Goal: Task Accomplishment & Management: Use online tool/utility

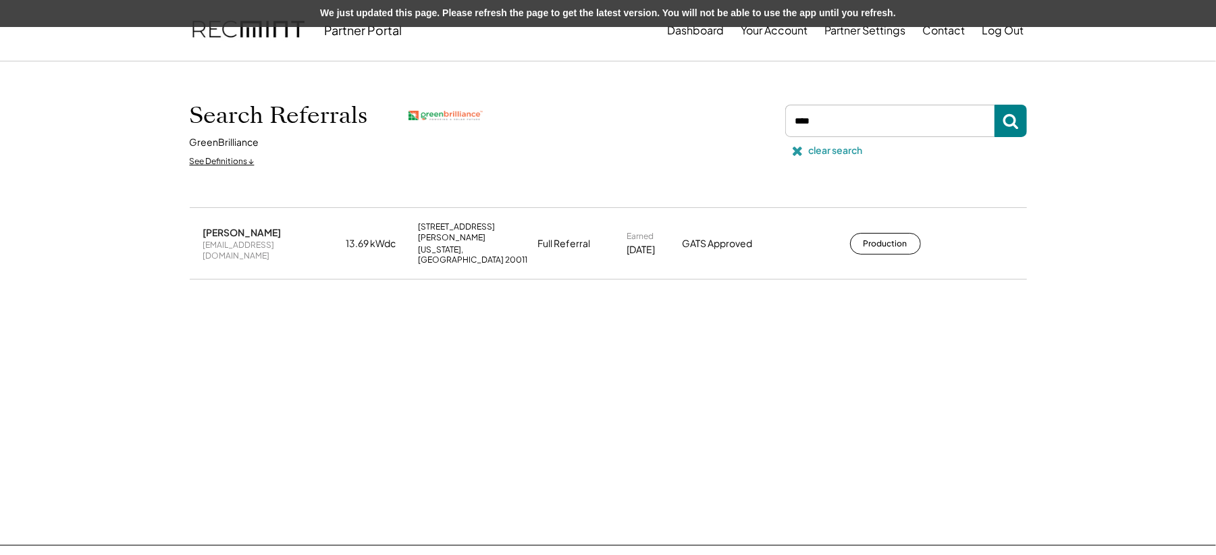
click at [809, 159] on div "clear search" at bounding box center [903, 150] width 246 height 27
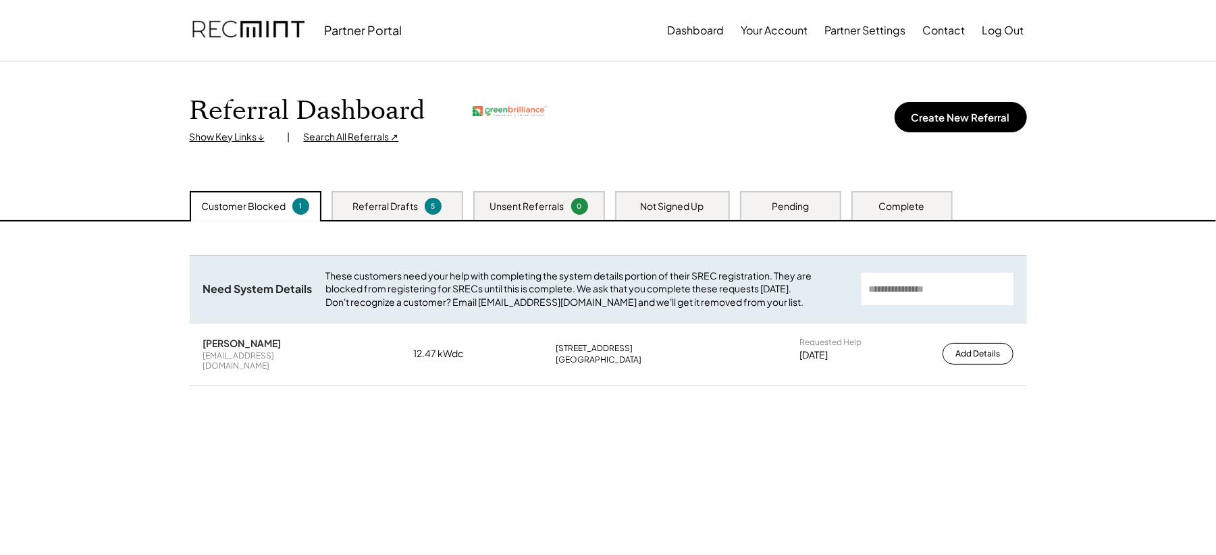
click at [332, 138] on div "Search All Referrals ↗" at bounding box center [351, 137] width 95 height 14
click at [340, 139] on div "Search All Referrals ↗" at bounding box center [351, 137] width 95 height 14
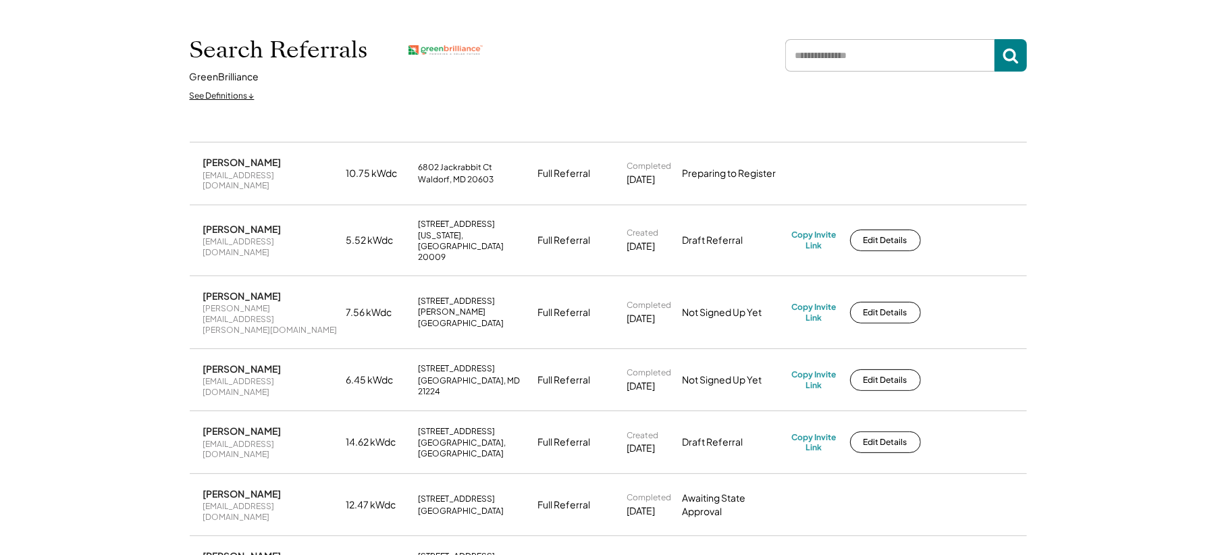
scroll to position [70, 0]
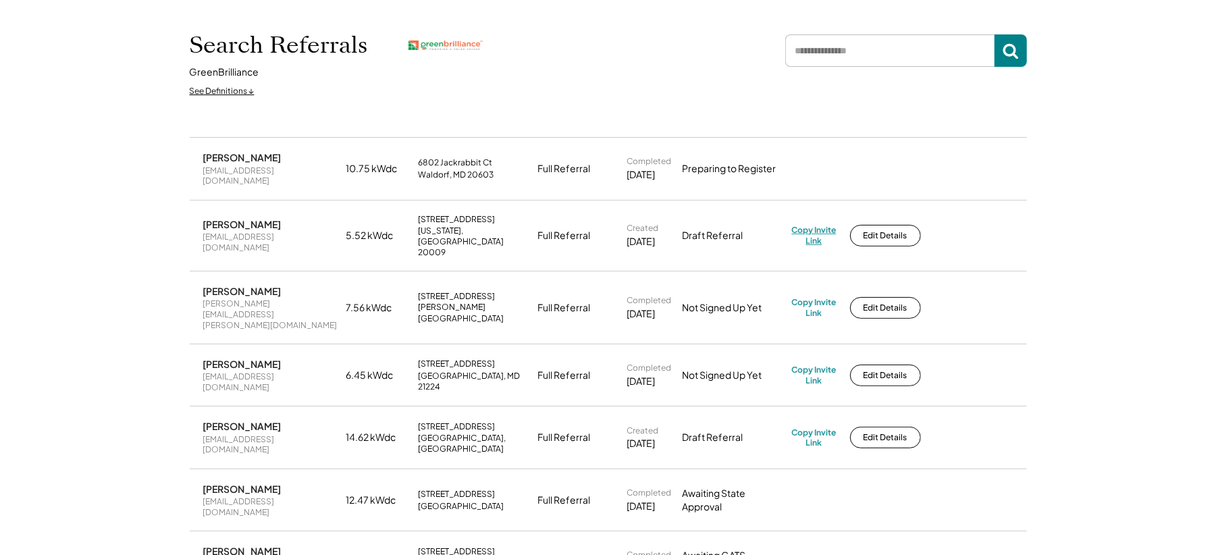
click at [824, 225] on div "Copy Invite Link" at bounding box center [814, 235] width 45 height 21
click at [874, 225] on button "Edit Details" at bounding box center [885, 236] width 71 height 22
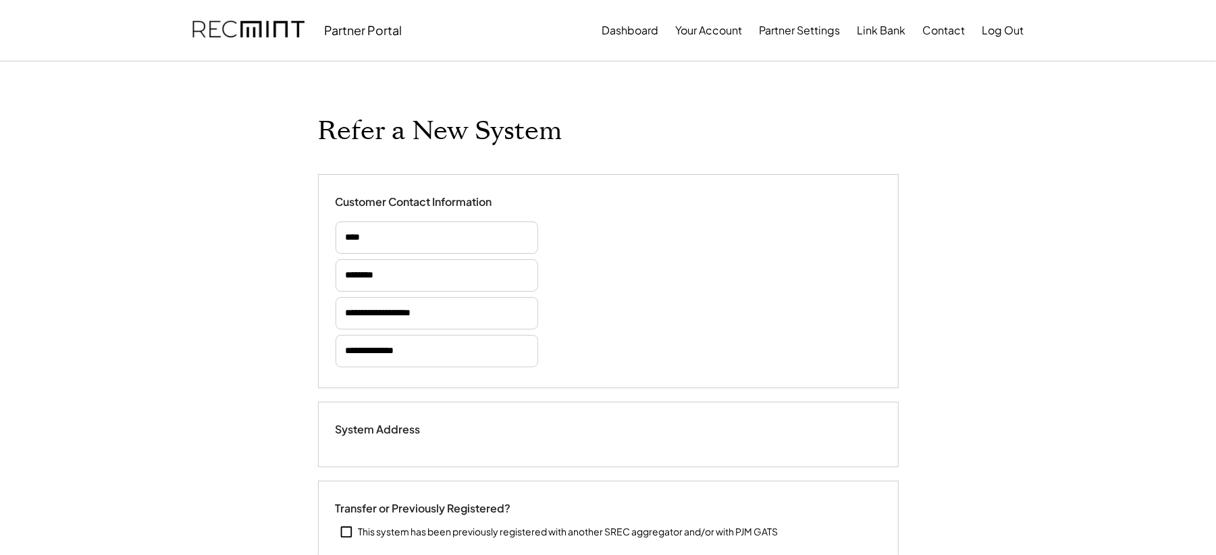
select select "**********"
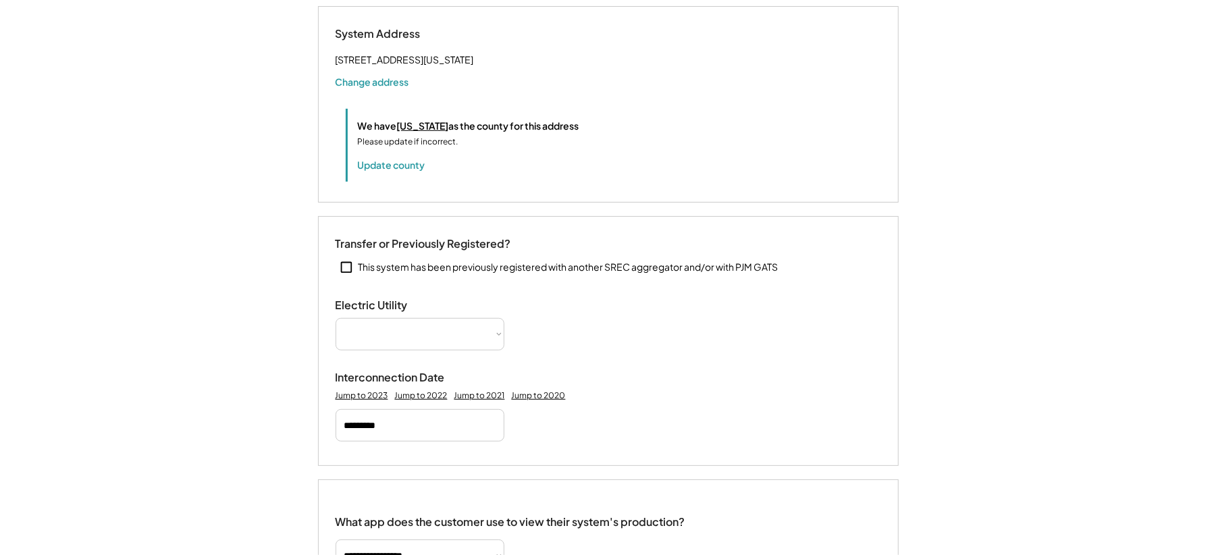
select select "**********"
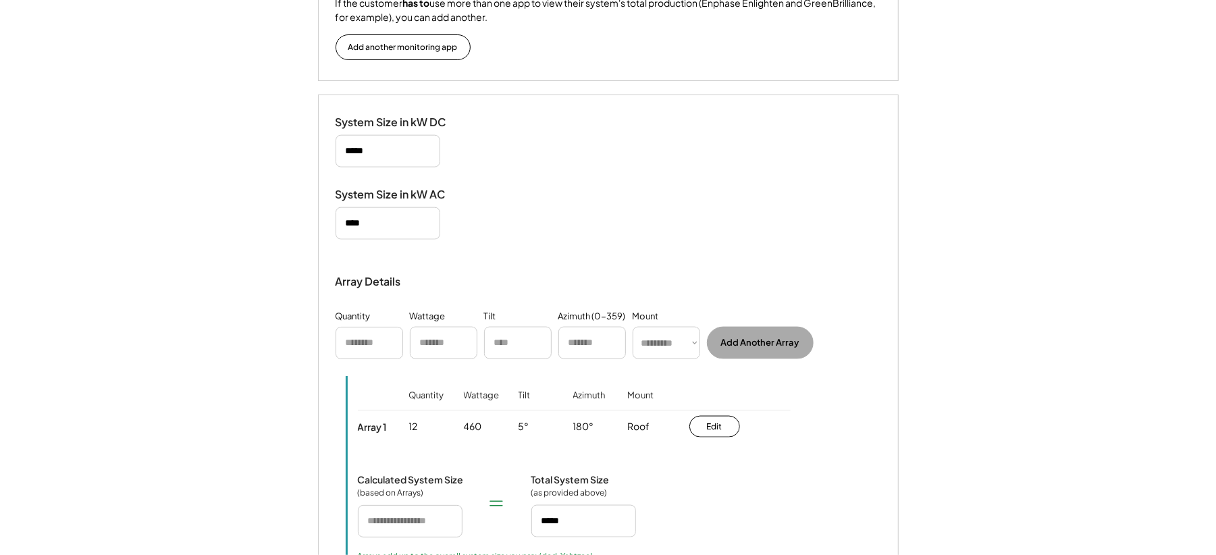
scroll to position [1154, 0]
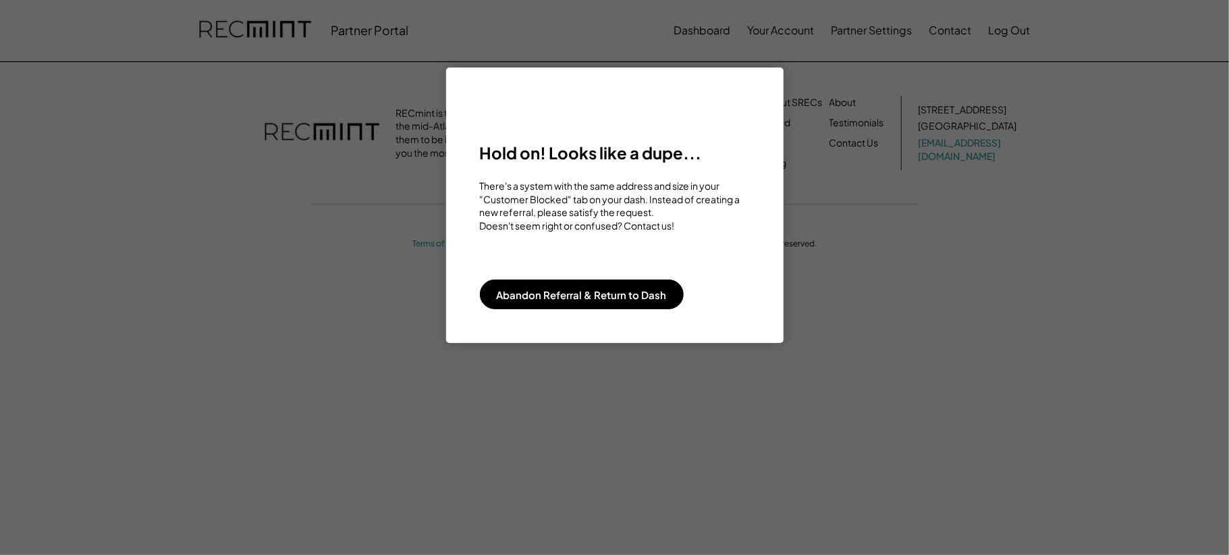
click at [870, 302] on div at bounding box center [614, 277] width 1229 height 555
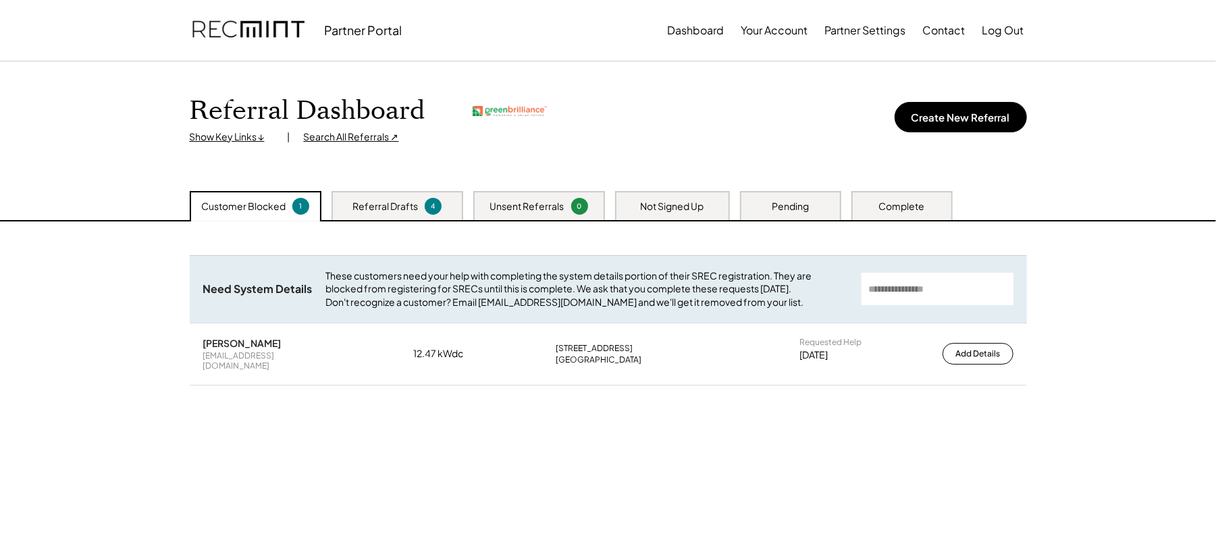
click at [331, 132] on div "Search All Referrals ↗" at bounding box center [351, 137] width 95 height 14
click at [381, 203] on div "Referral Drafts" at bounding box center [384, 207] width 65 height 14
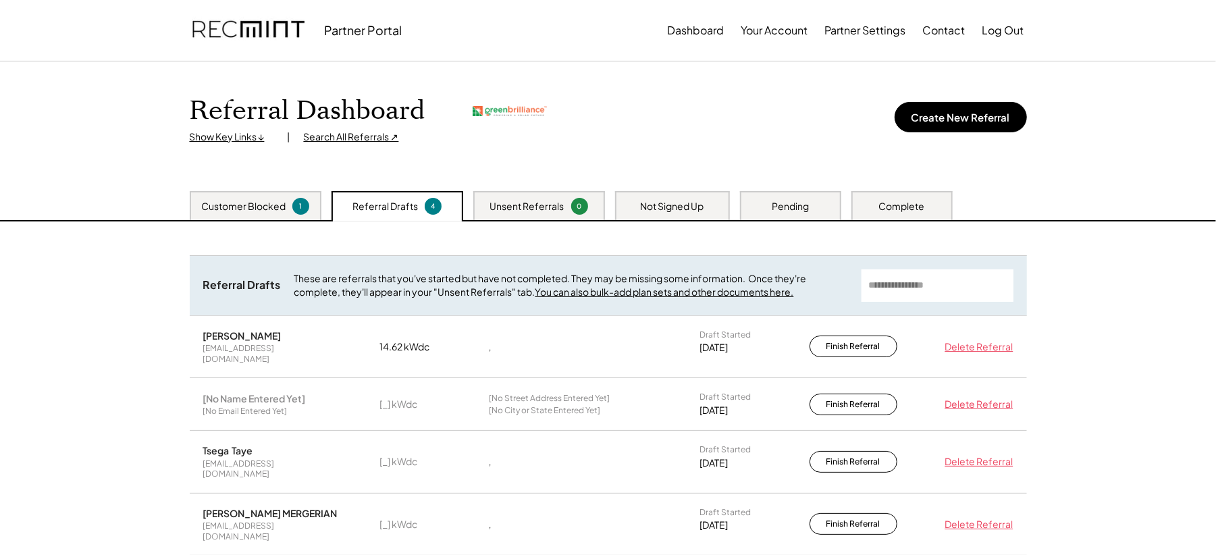
click at [510, 203] on div "Unsent Referrals" at bounding box center [527, 207] width 74 height 14
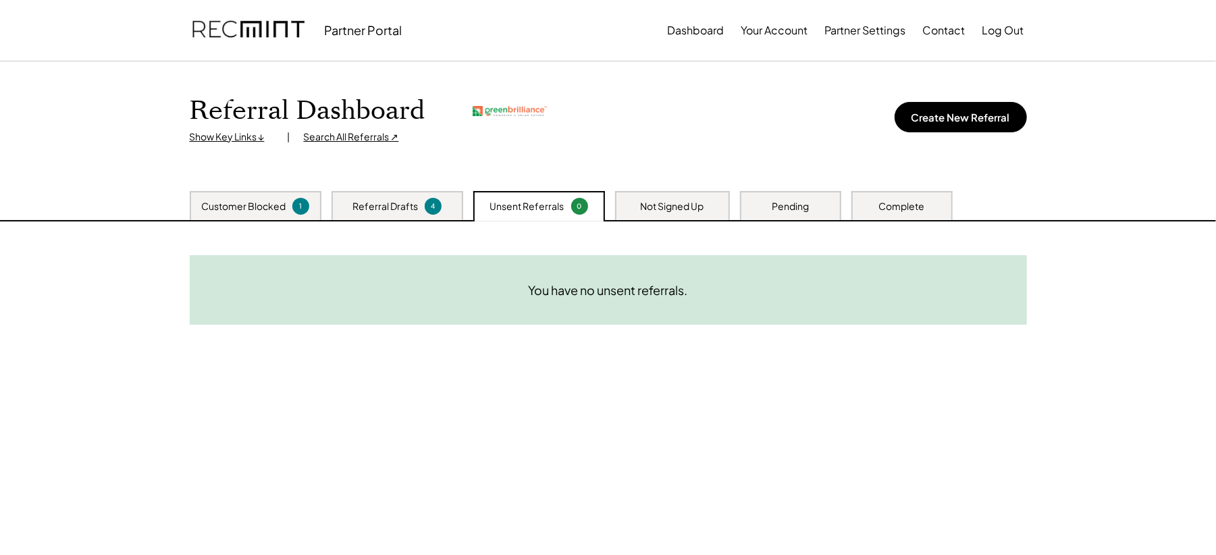
click at [363, 203] on div "Referral Drafts" at bounding box center [384, 207] width 65 height 14
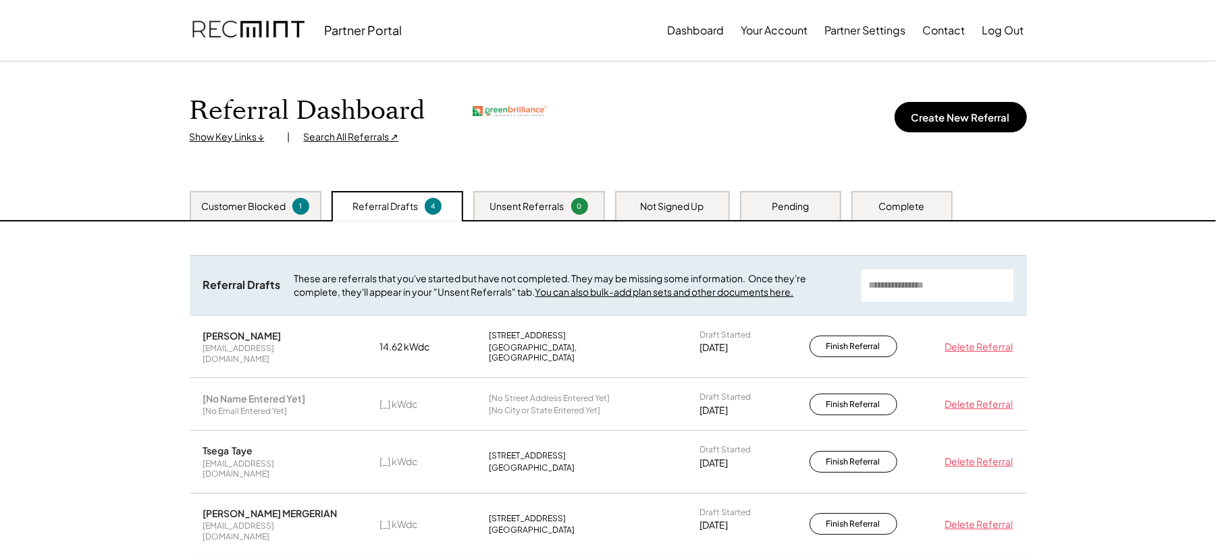
click at [485, 193] on div "Unsent Referrals 0" at bounding box center [539, 205] width 132 height 29
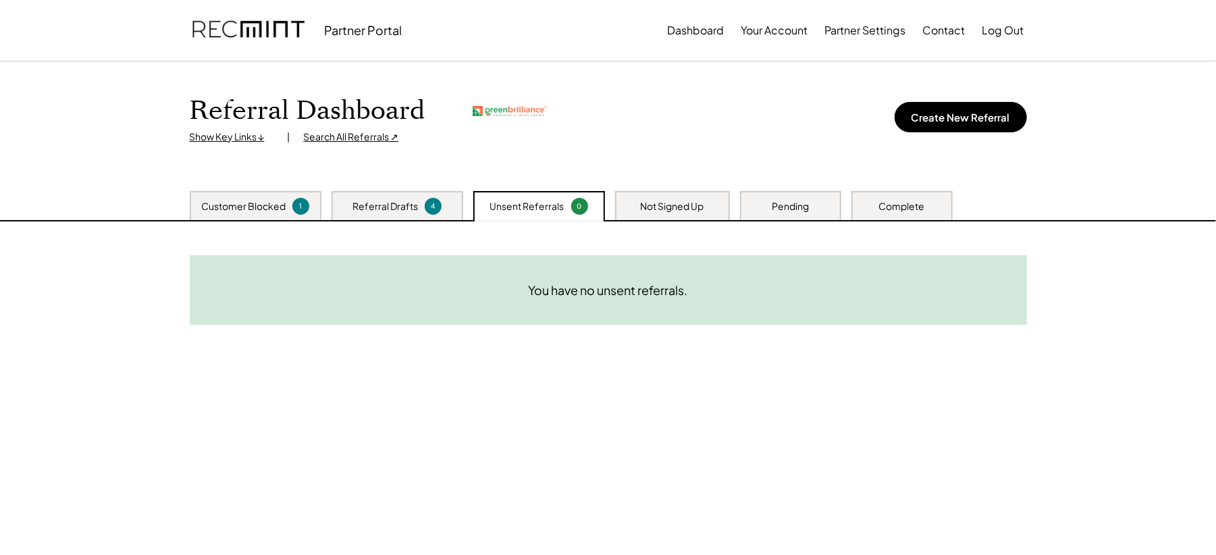
click at [641, 207] on div "Not Signed Up" at bounding box center [672, 207] width 63 height 14
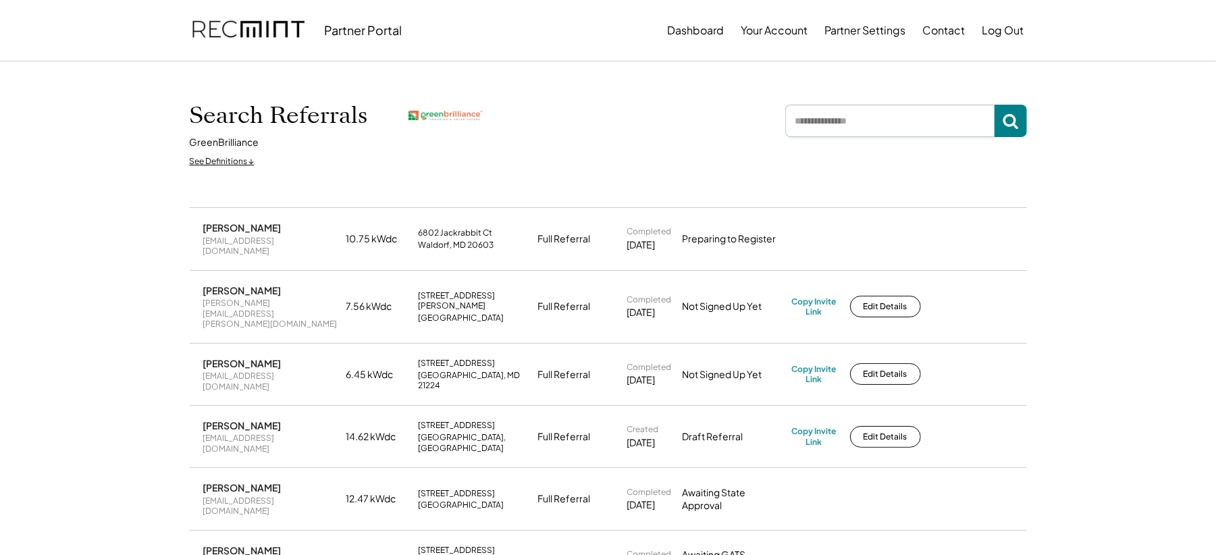
click at [828, 116] on input "input" at bounding box center [889, 121] width 209 height 32
type input "*"
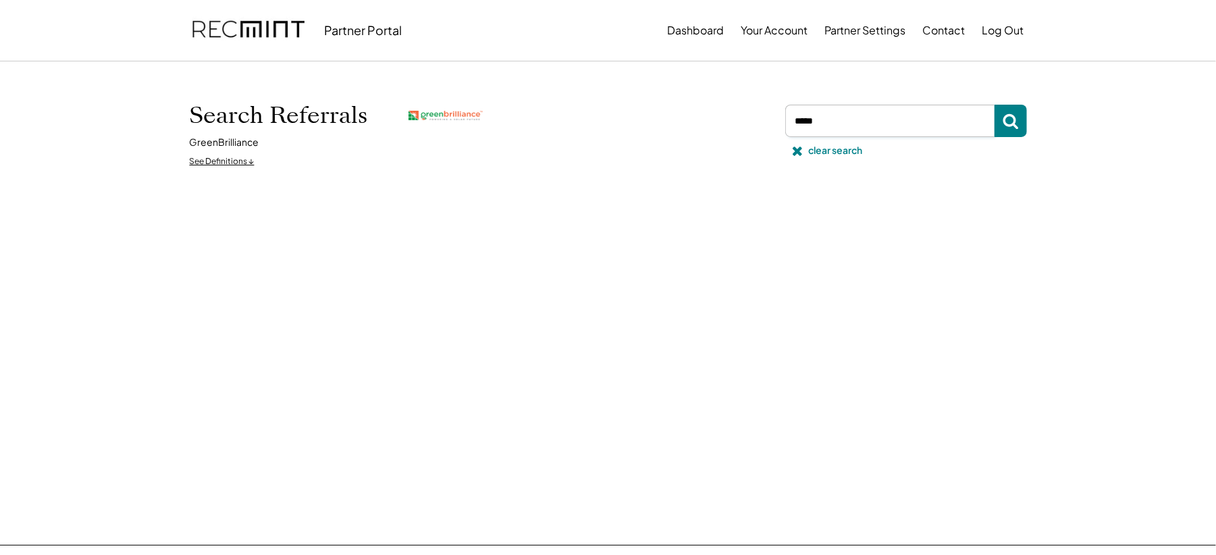
click at [848, 125] on input "input" at bounding box center [889, 121] width 209 height 32
click at [829, 127] on input "input" at bounding box center [889, 121] width 209 height 32
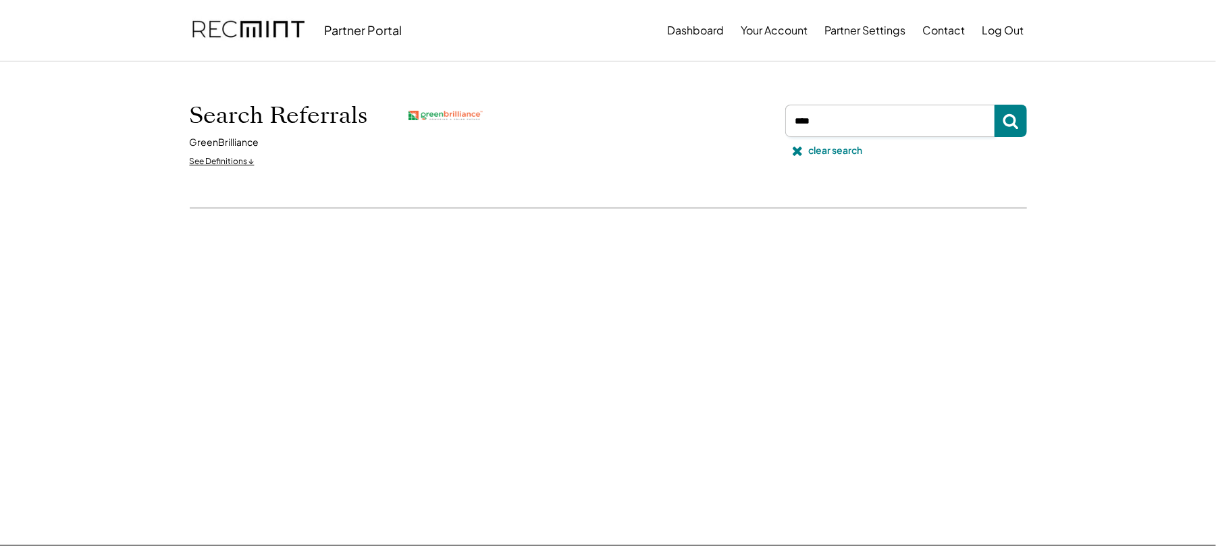
click at [829, 127] on input "input" at bounding box center [889, 121] width 209 height 32
paste input "**********"
type input "**********"
click at [818, 154] on div "clear search" at bounding box center [836, 151] width 54 height 14
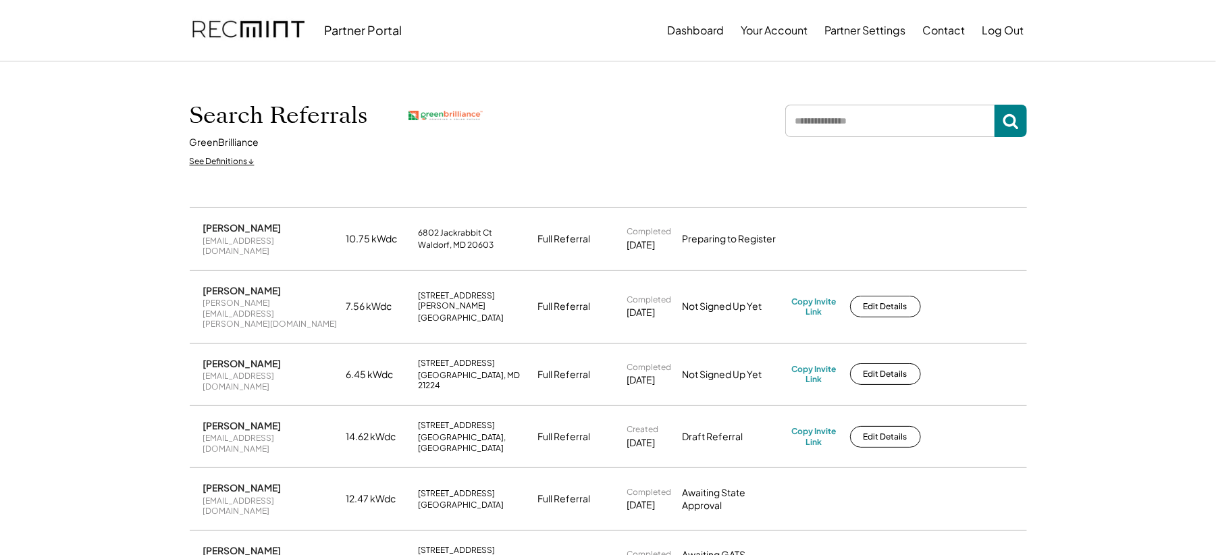
click at [855, 124] on input "input" at bounding box center [889, 121] width 209 height 32
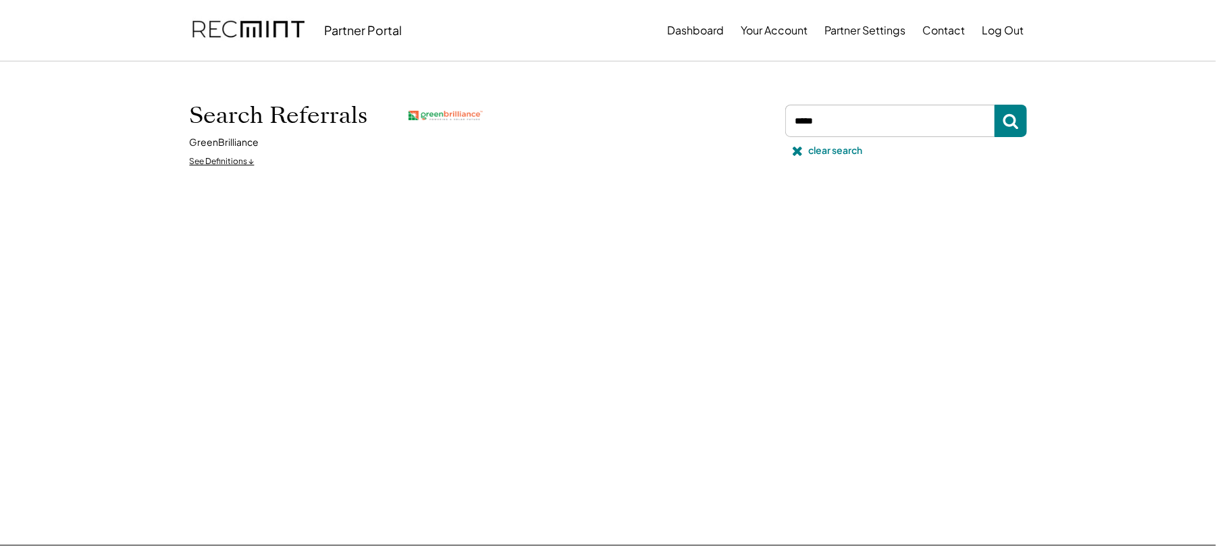
click at [855, 124] on input "input" at bounding box center [889, 121] width 209 height 32
type input "*"
